Goal: Book appointment/travel/reservation

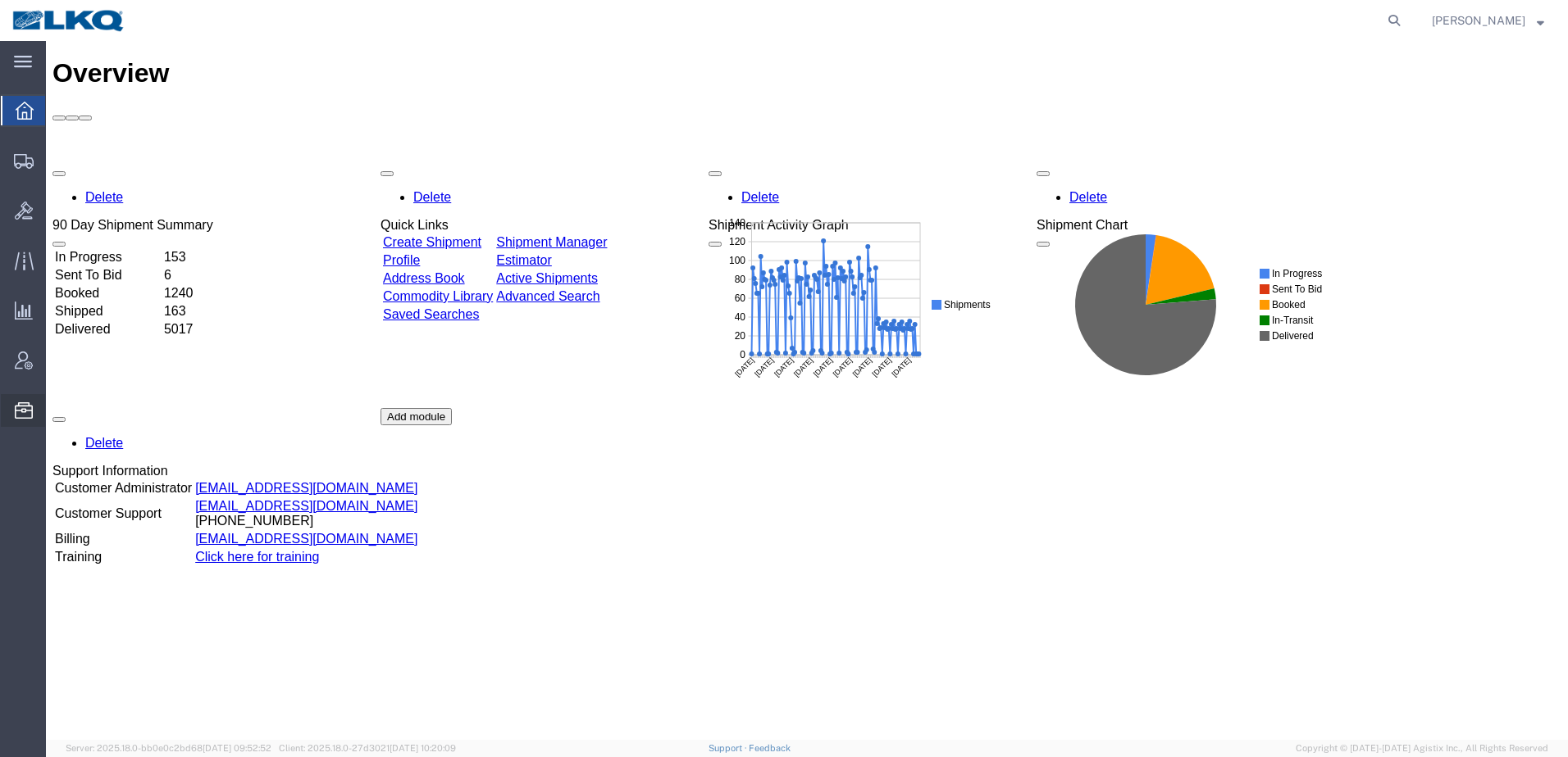
click at [0, 0] on span "Location Appointment" at bounding box center [0, 0] width 0 height 0
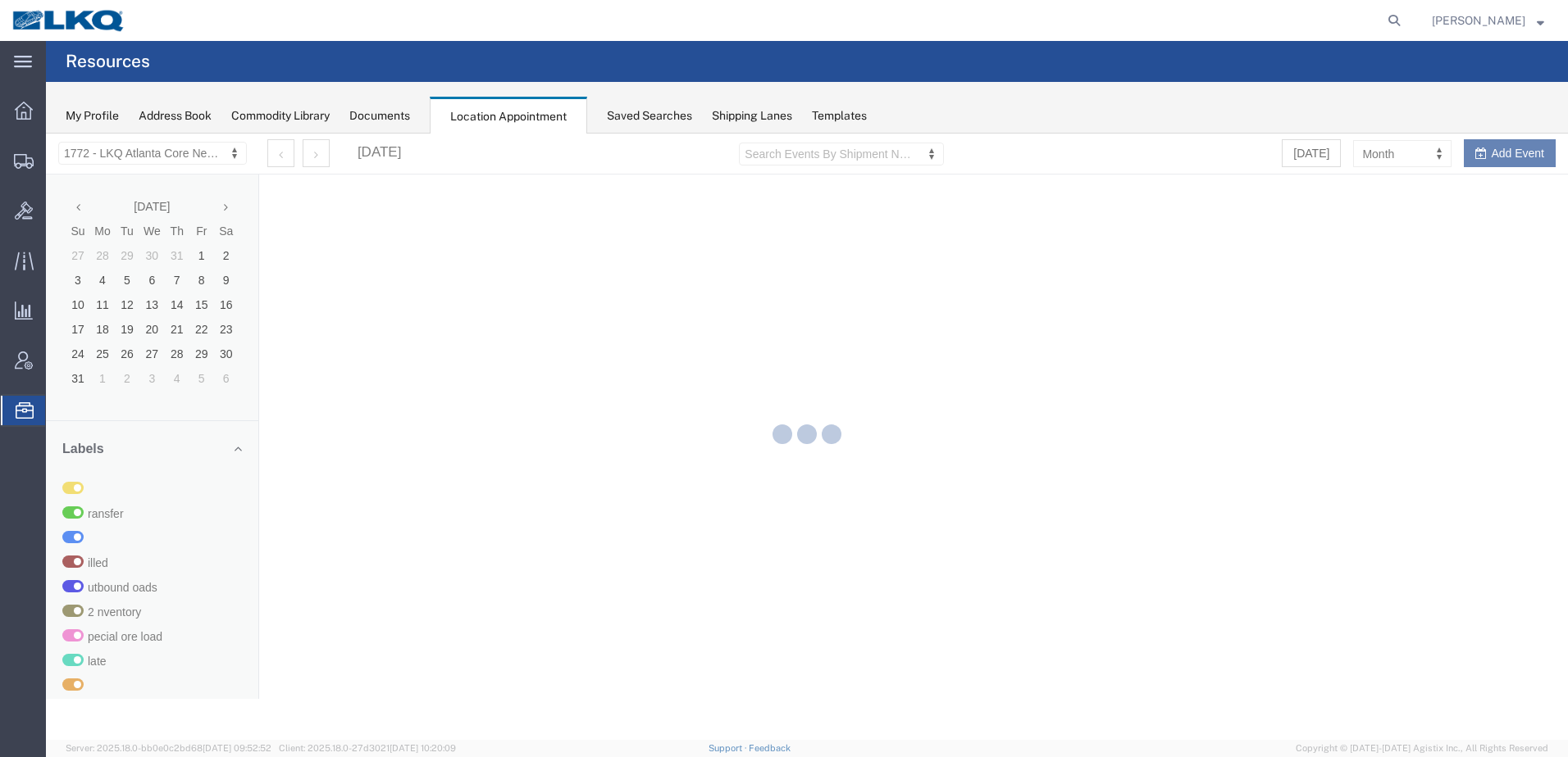
select select "30704"
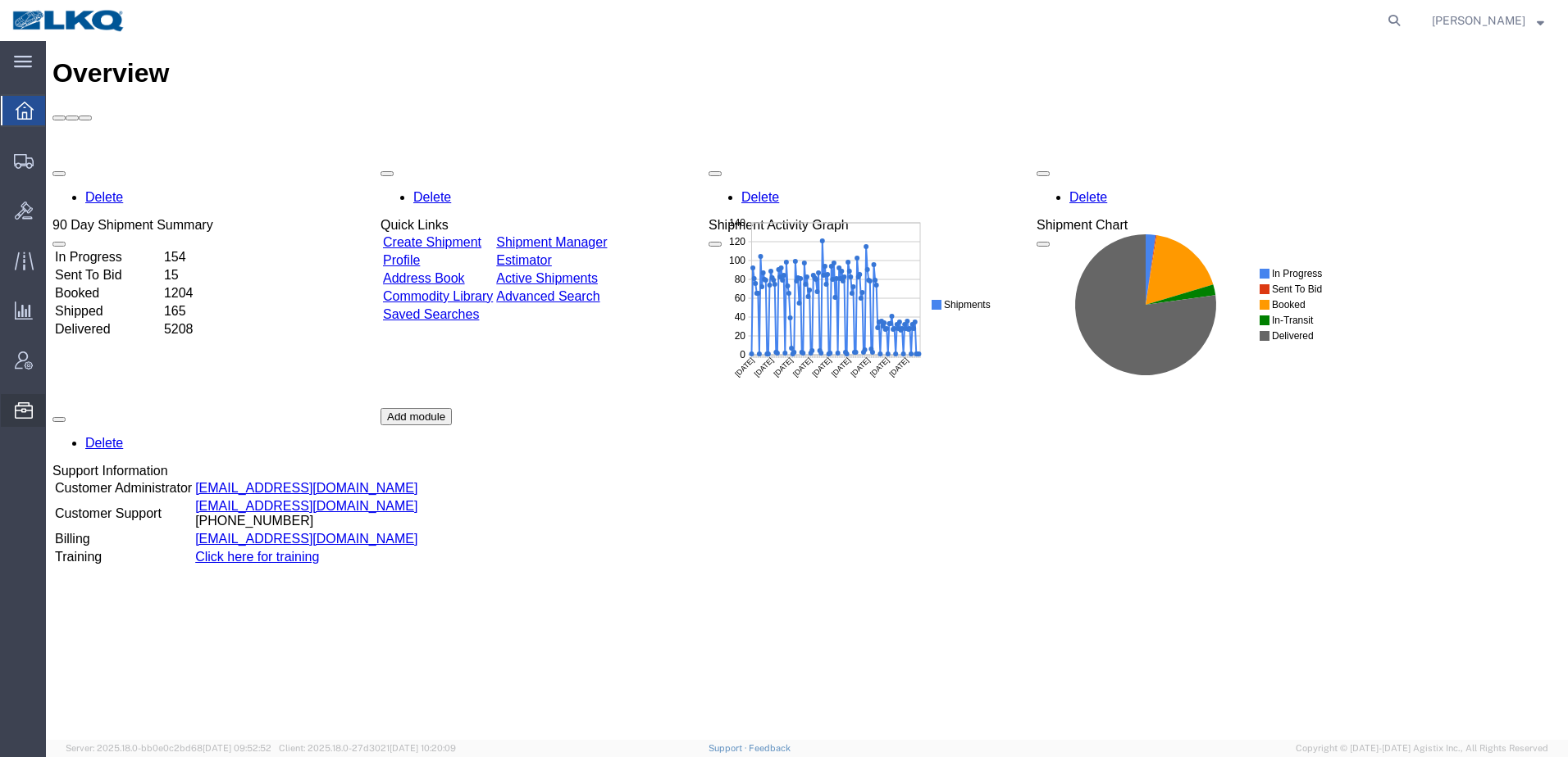
click at [0, 0] on span "Location Appointment" at bounding box center [0, 0] width 0 height 0
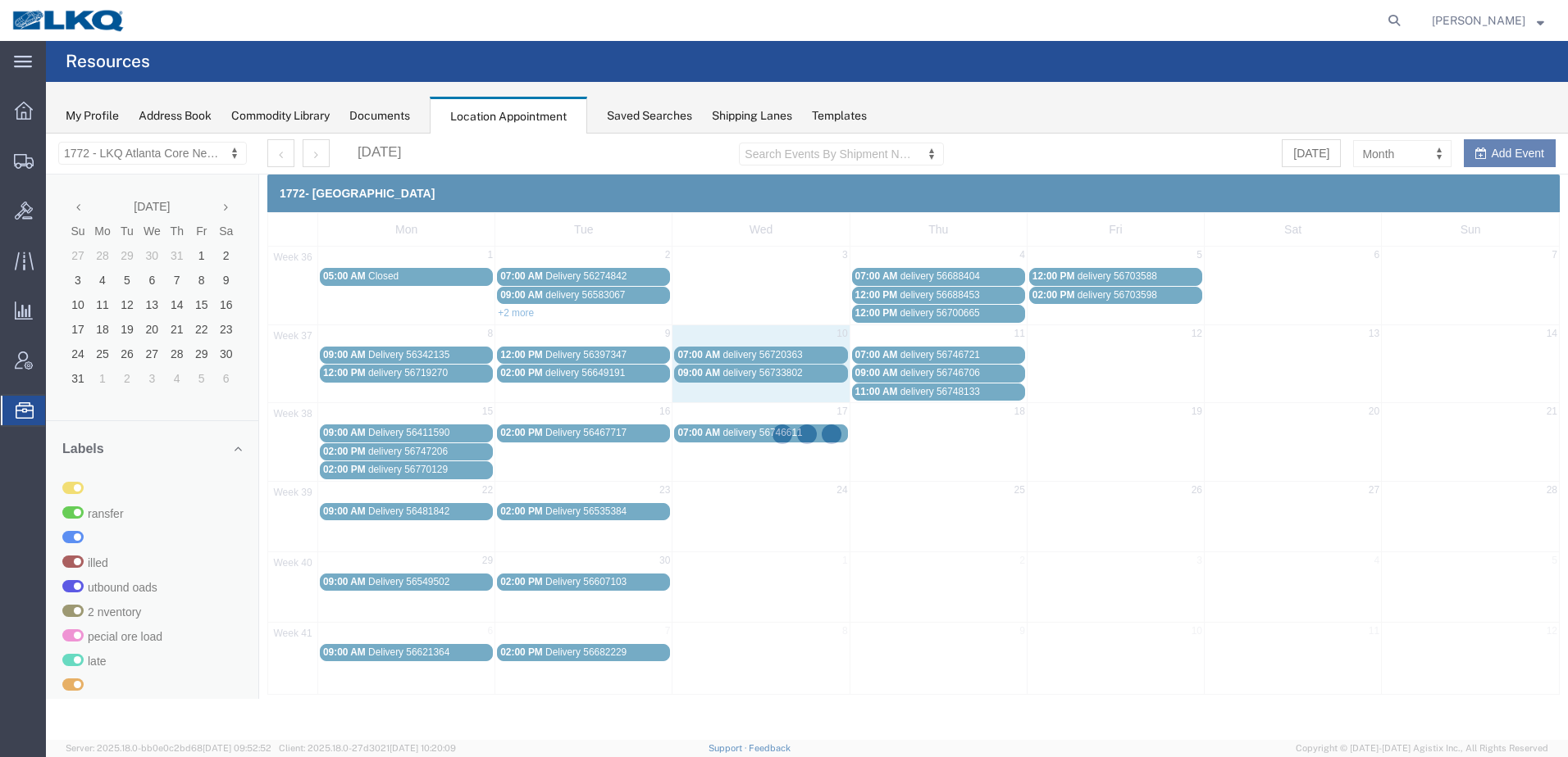
select select "30704"
